Goal: Task Accomplishment & Management: Complete application form

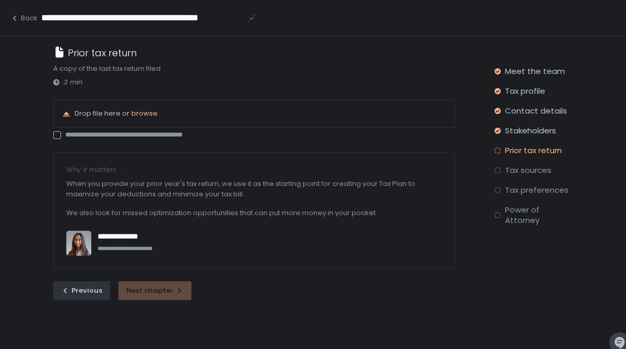
scroll to position [20, 0]
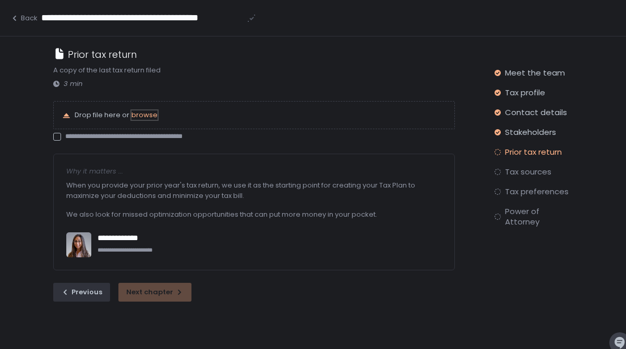
click at [141, 115] on span "browse" at bounding box center [144, 115] width 26 height 10
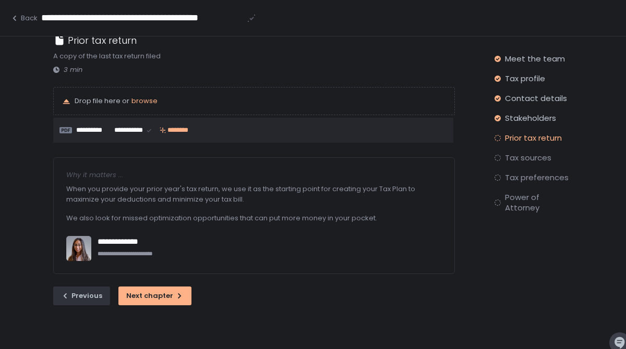
scroll to position [36, 0]
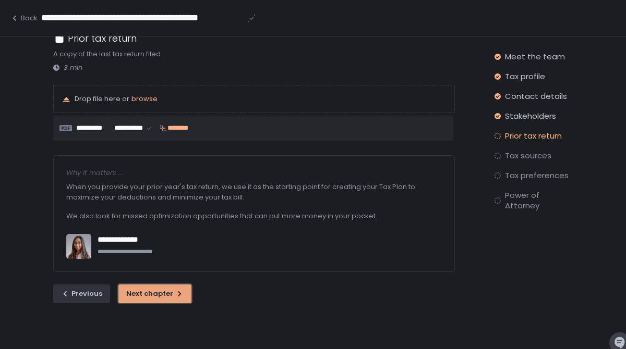
click at [159, 295] on div "Next chapter" at bounding box center [154, 293] width 57 height 9
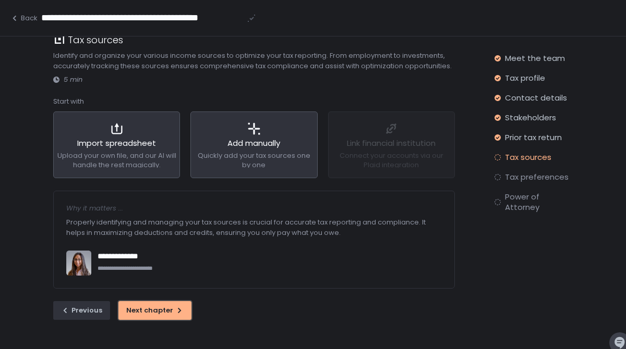
scroll to position [36, 0]
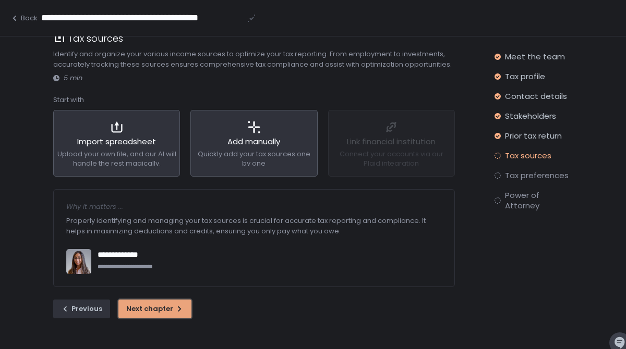
click at [167, 310] on div "Next chapter" at bounding box center [154, 308] width 57 height 9
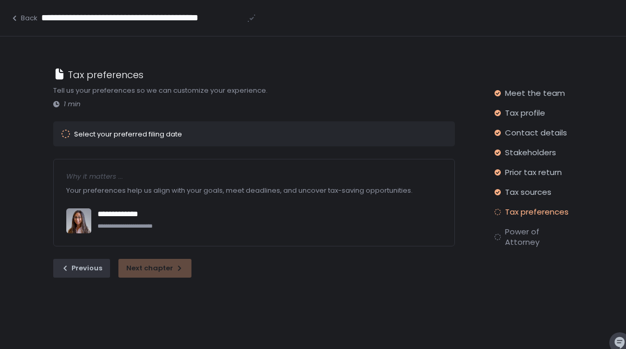
click at [154, 277] on div "Previous Next chapter" at bounding box center [253, 268] width 401 height 19
click at [153, 268] on div "Previous Next chapter" at bounding box center [253, 268] width 401 height 19
click at [147, 131] on div "Select your preferred filing date" at bounding box center [128, 134] width 108 height 7
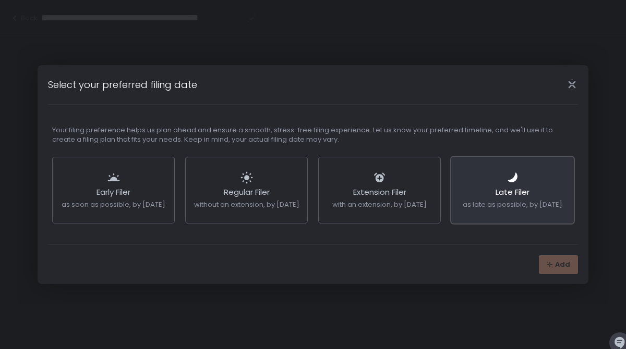
click at [498, 197] on span "Late Filer" at bounding box center [512, 192] width 34 height 11
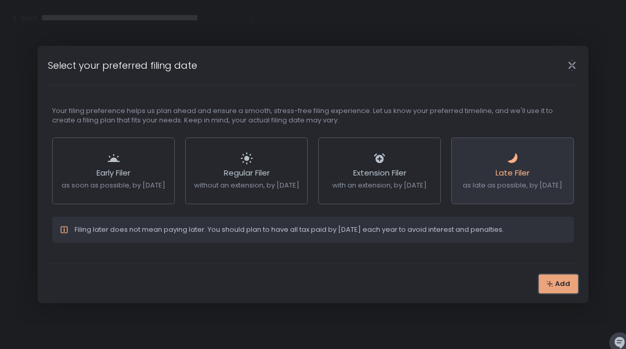
click at [558, 287] on span "Add" at bounding box center [562, 283] width 15 height 9
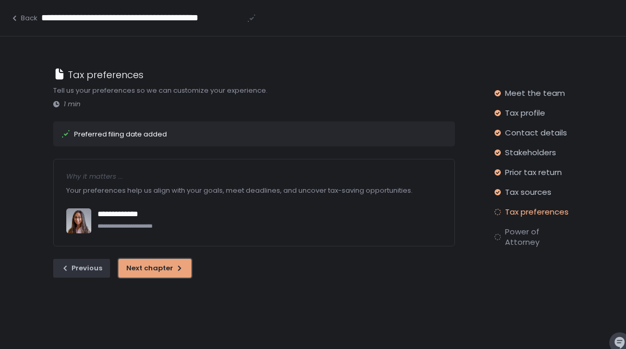
click at [177, 264] on div "Next chapter" at bounding box center [154, 268] width 57 height 9
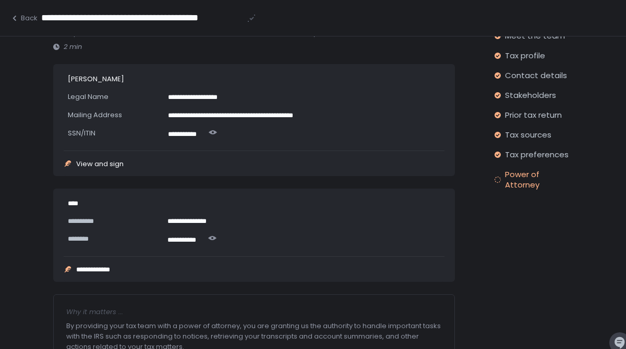
scroll to position [58, 0]
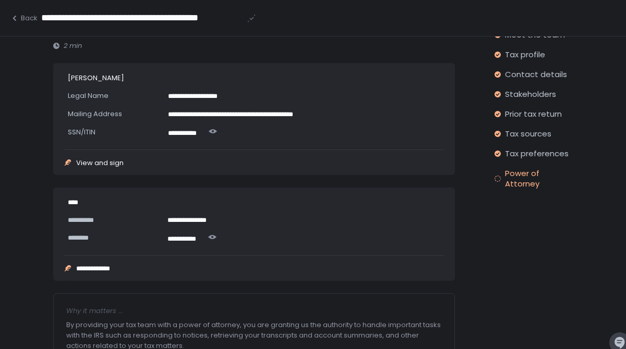
click at [108, 165] on div "View and sign" at bounding box center [99, 163] width 47 height 7
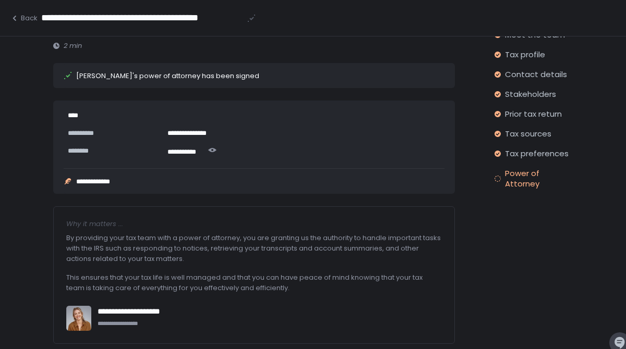
click at [114, 182] on div "**********" at bounding box center [99, 181] width 47 height 7
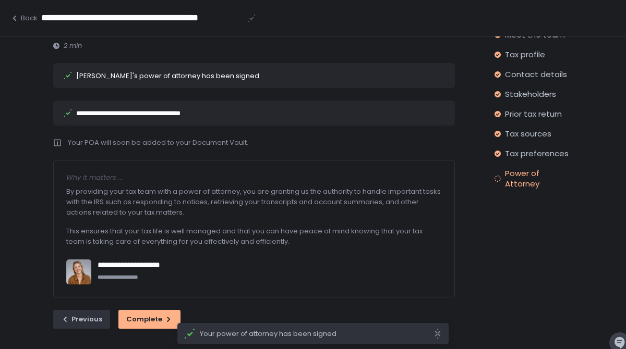
scroll to position [59, 0]
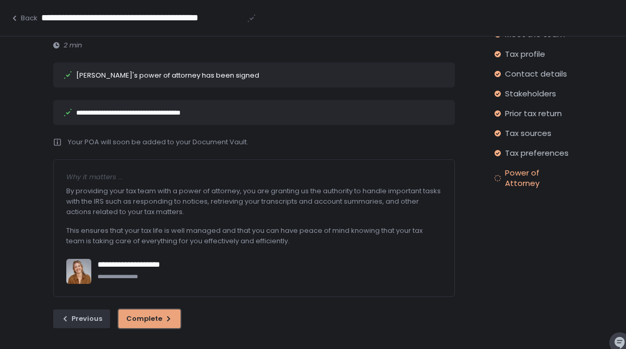
click at [137, 319] on div "Complete" at bounding box center [149, 318] width 46 height 9
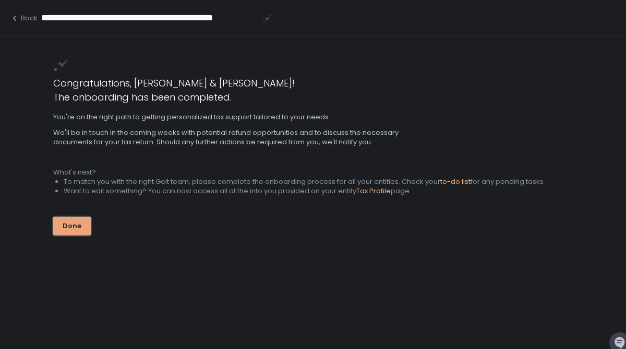
click at [65, 231] on button "Done" at bounding box center [72, 226] width 38 height 19
